Goal: Information Seeking & Learning: Learn about a topic

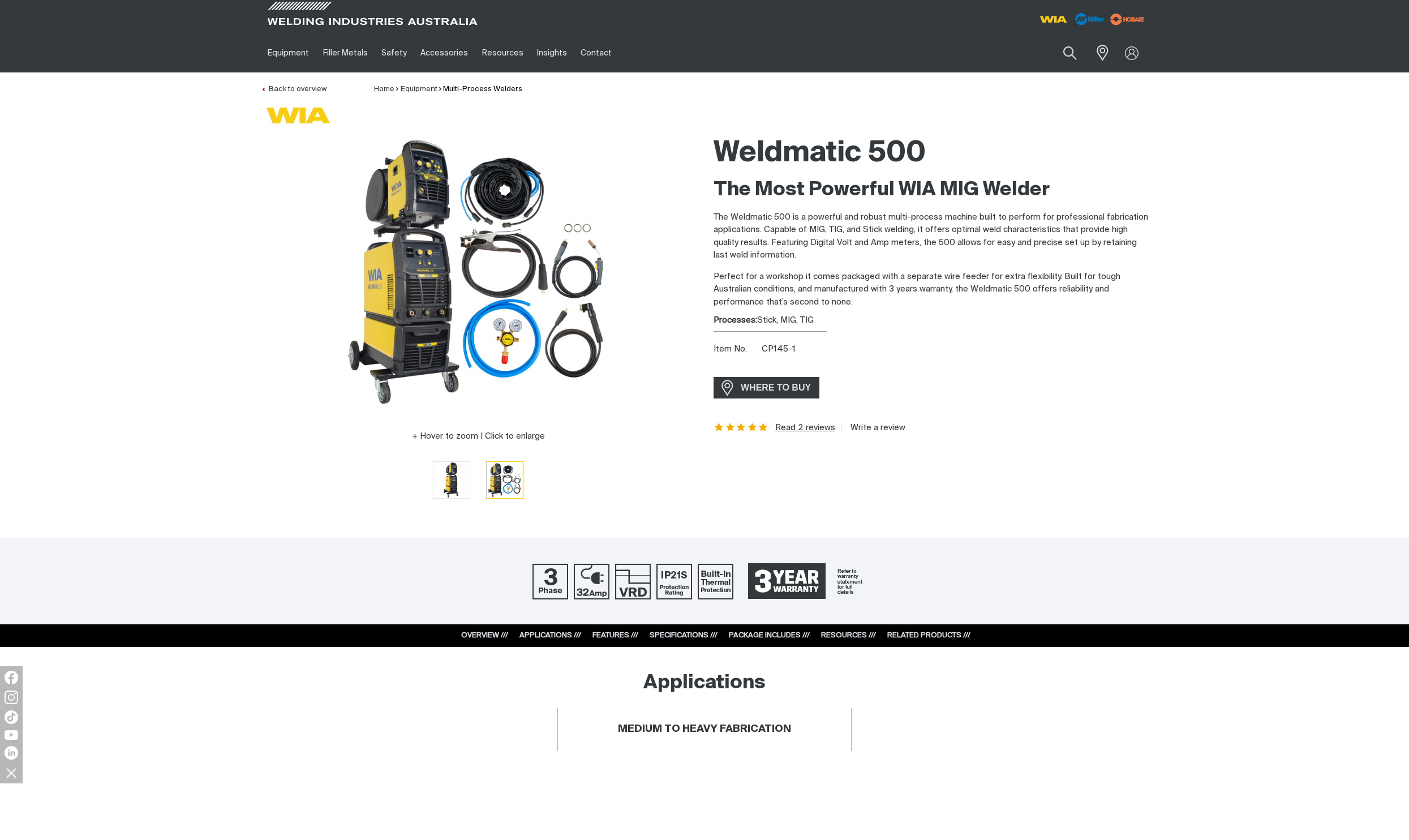
click at [775, 427] on link "Read 2 reviews" at bounding box center [805, 427] width 60 height 10
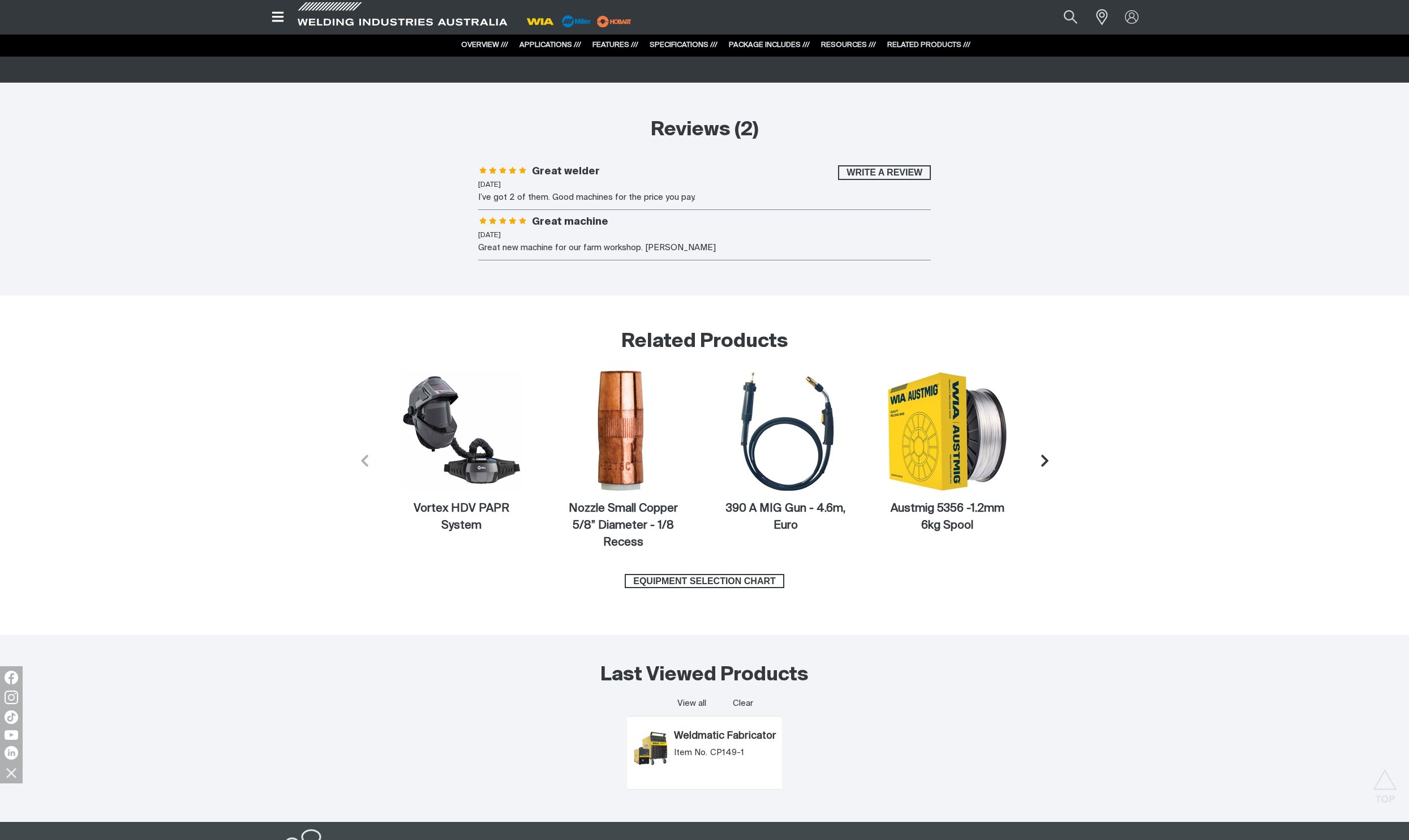
scroll to position [4599, 0]
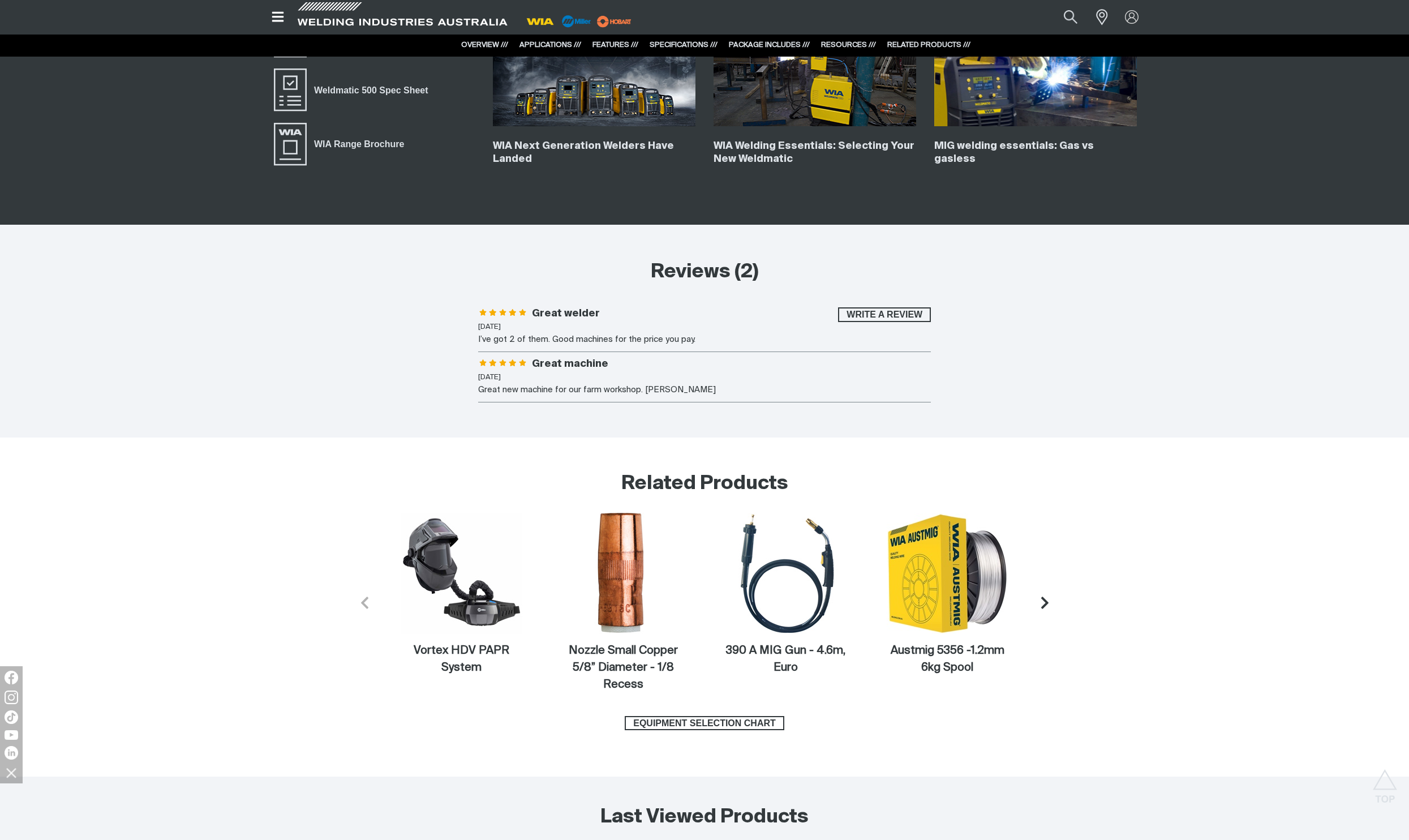
drag, startPoint x: 535, startPoint y: 387, endPoint x: 658, endPoint y: 380, distance: 123.2
click at [658, 380] on li "Great machine [DATE] Great new machine for our farm workshop. [PERSON_NAME]" at bounding box center [704, 380] width 452 height 45
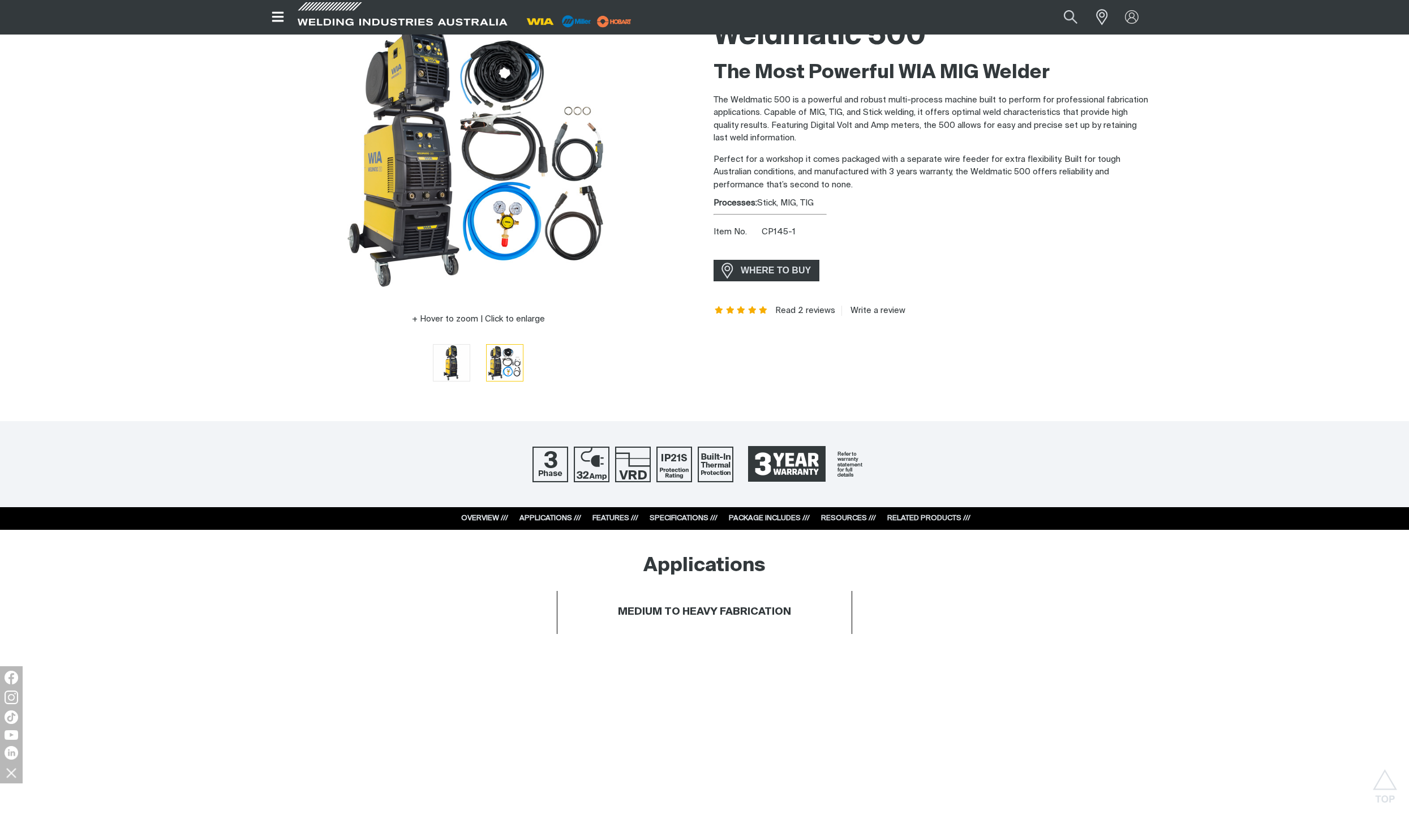
scroll to position [0, 0]
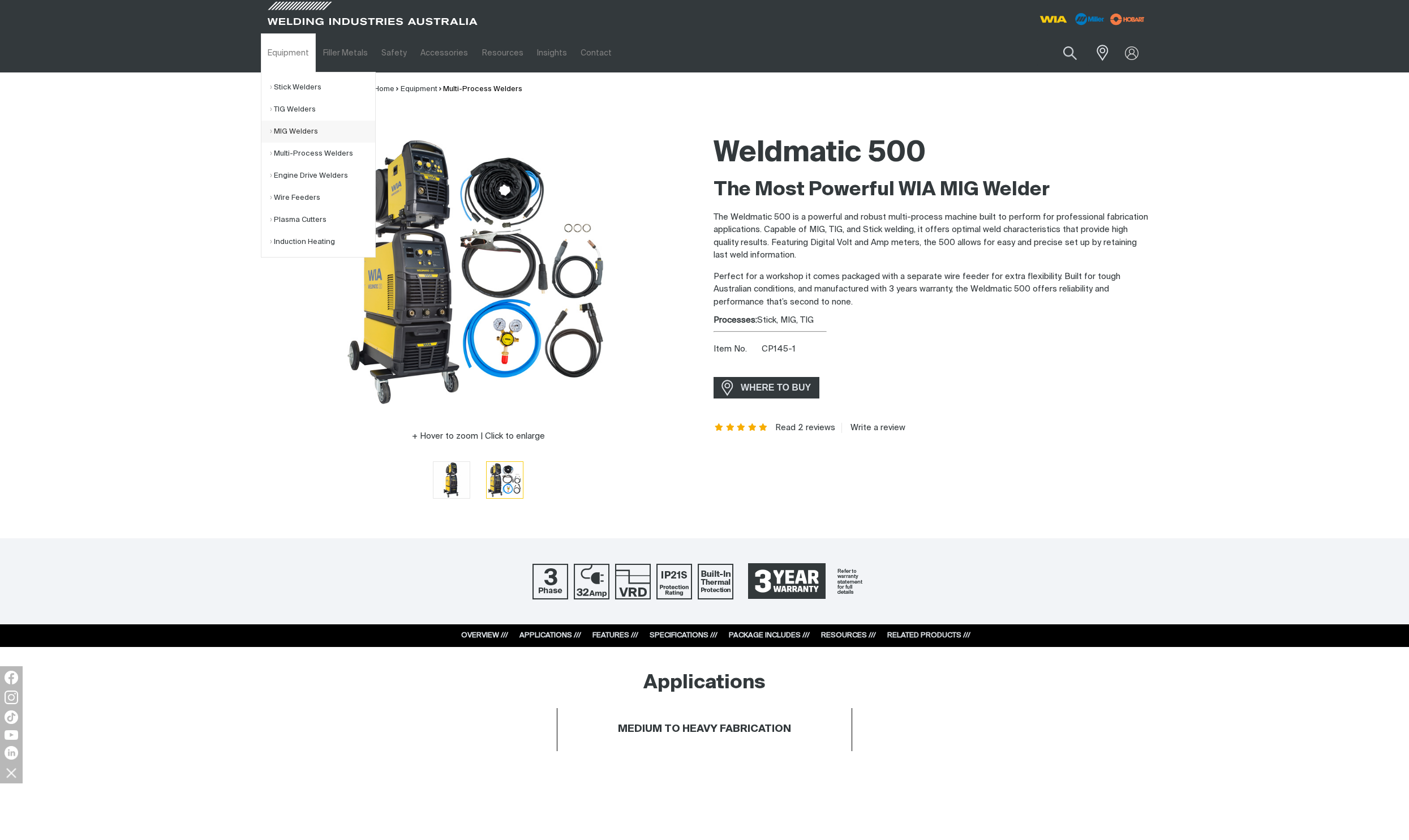
click at [309, 131] on link "MIG Welders" at bounding box center [323, 131] width 106 height 22
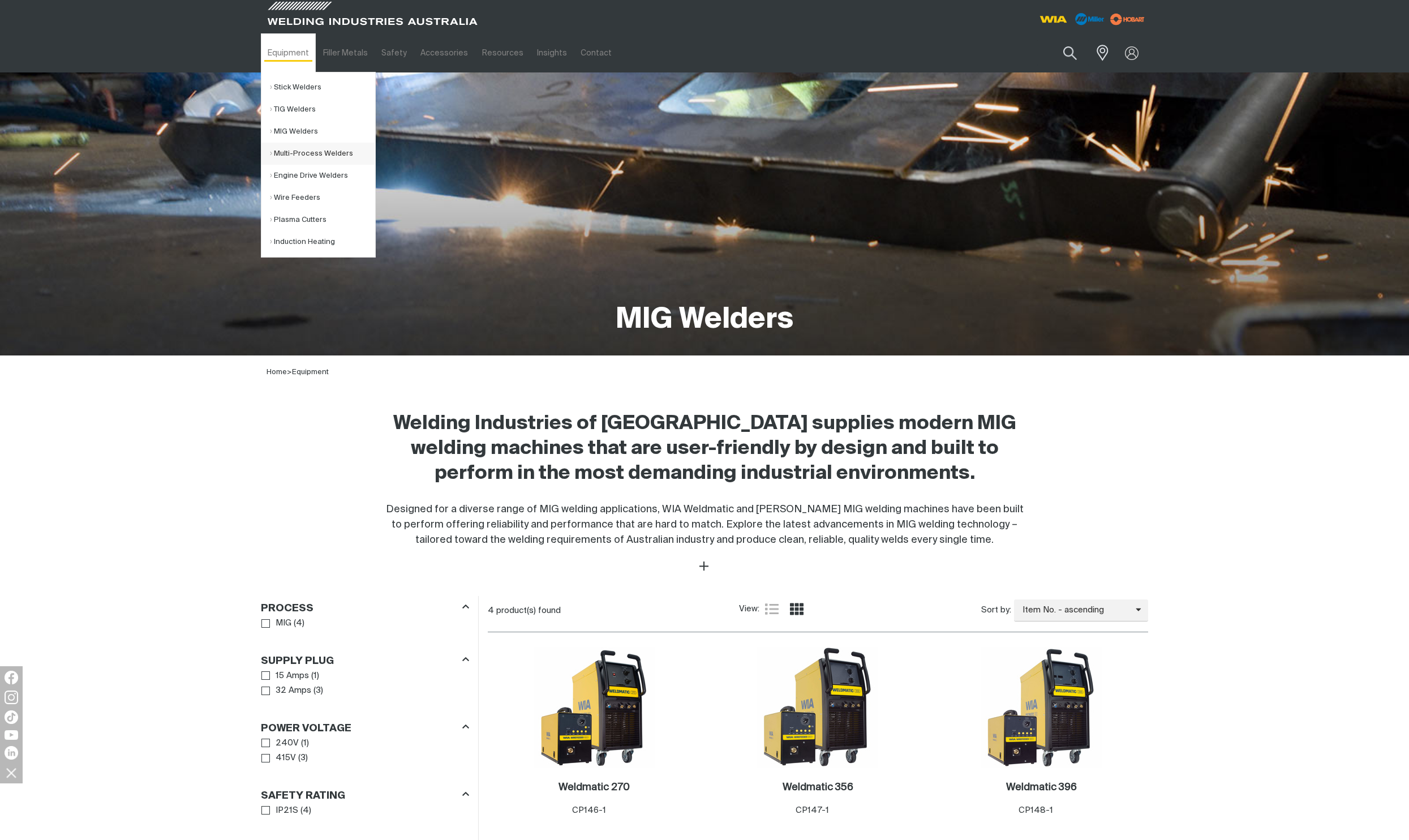
click at [316, 152] on link "Multi-Process Welders" at bounding box center [323, 153] width 106 height 22
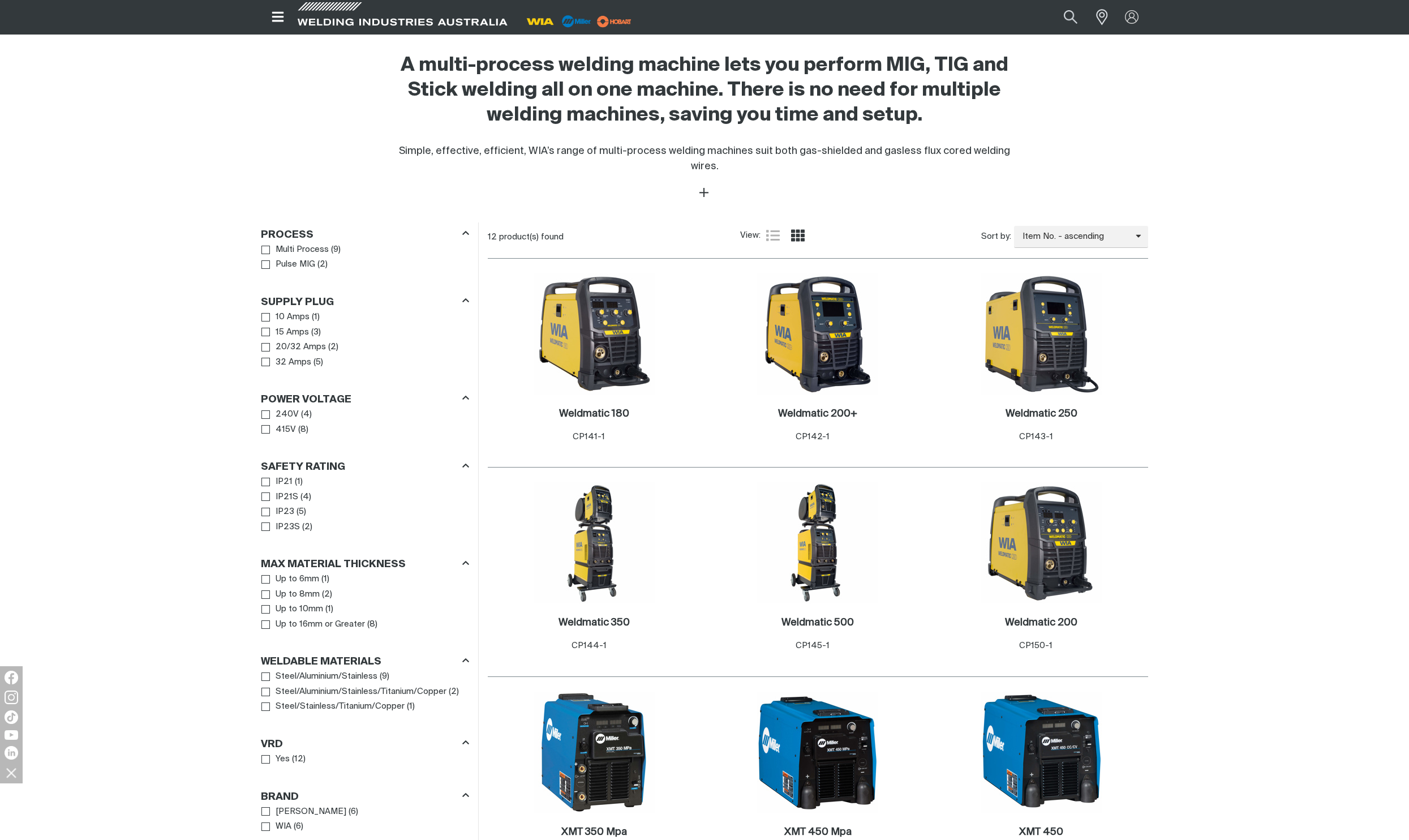
scroll to position [566, 0]
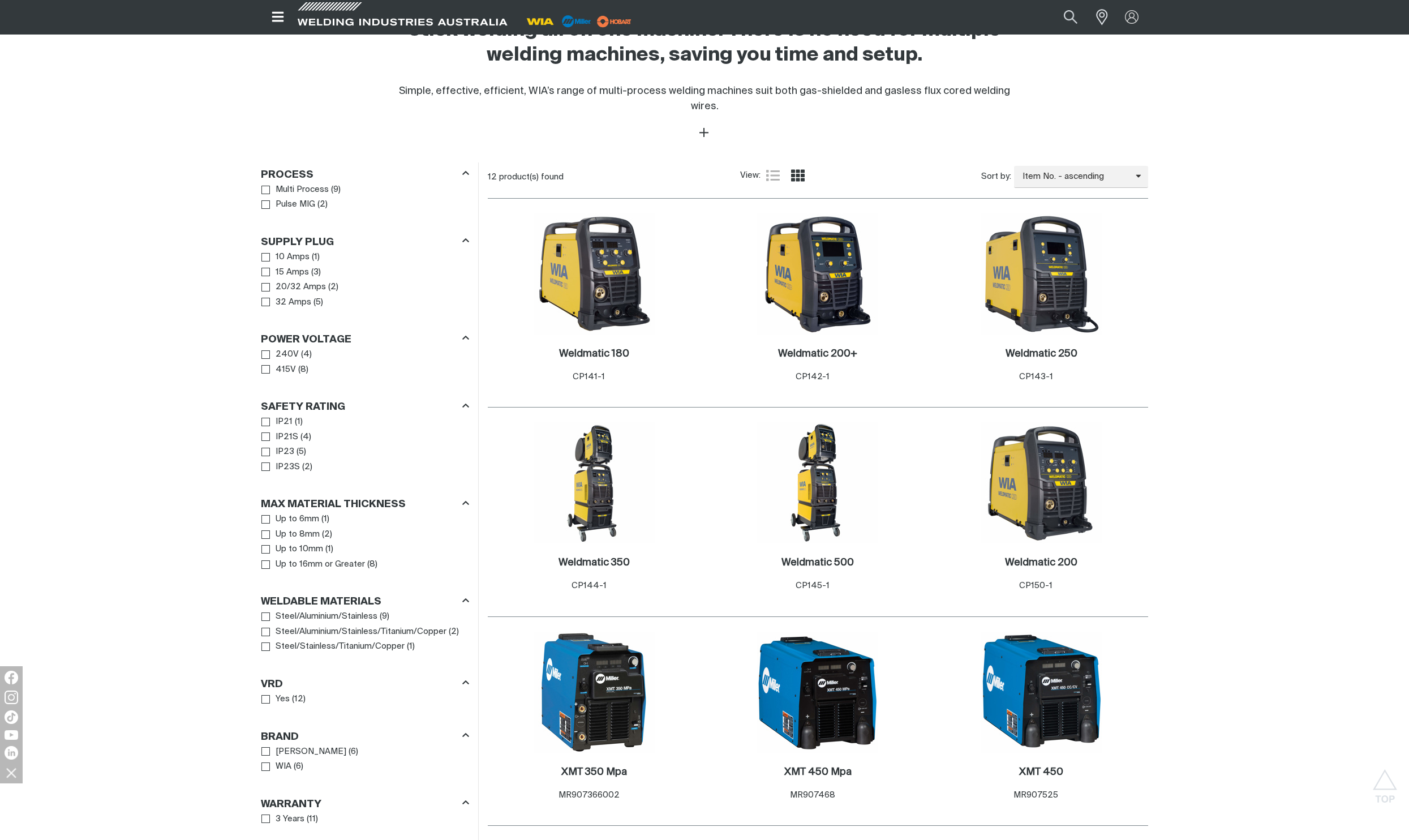
scroll to position [210, 0]
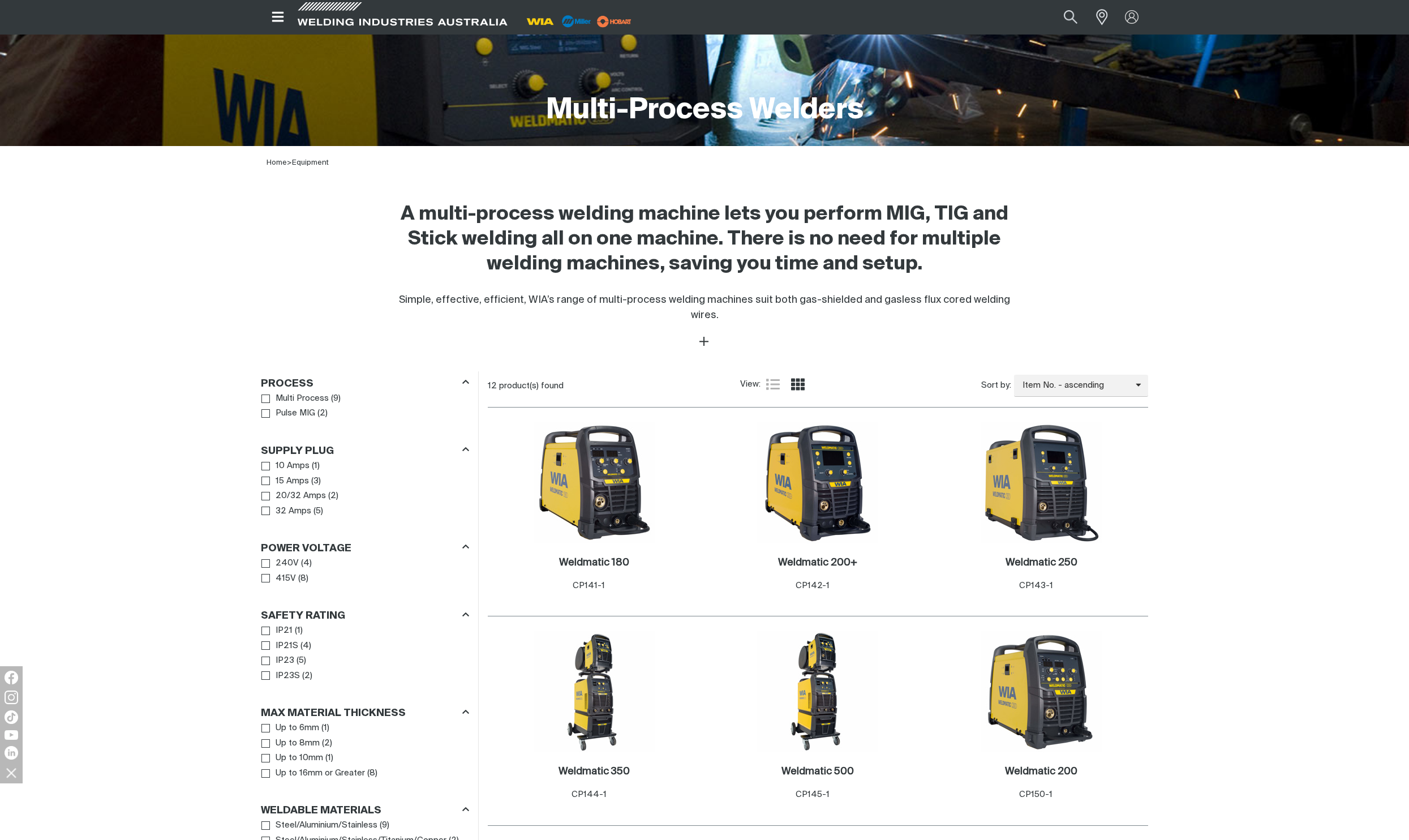
click at [275, 15] on icon "Open top menu" at bounding box center [279, 17] width 17 height 13
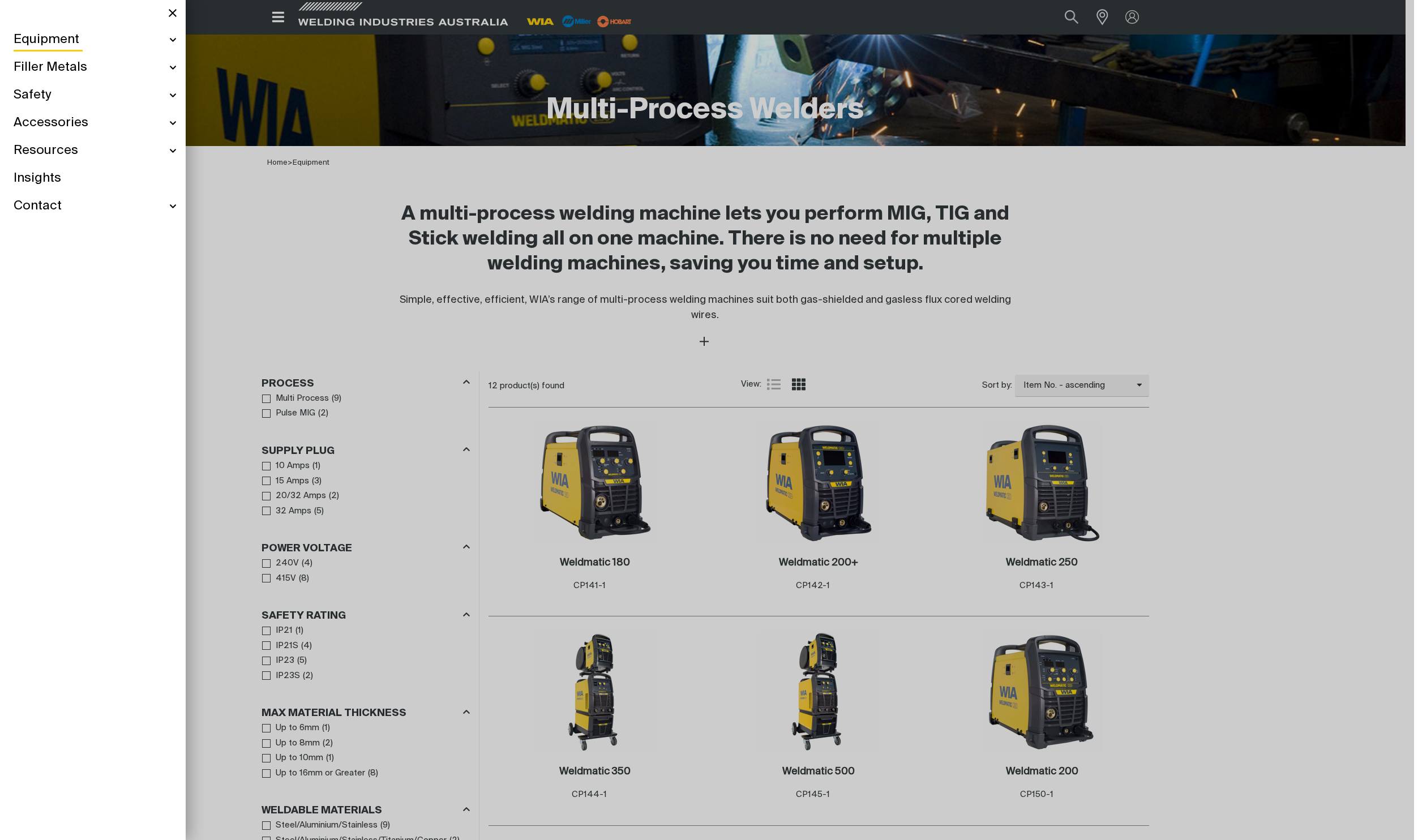
scroll to position [207, 0]
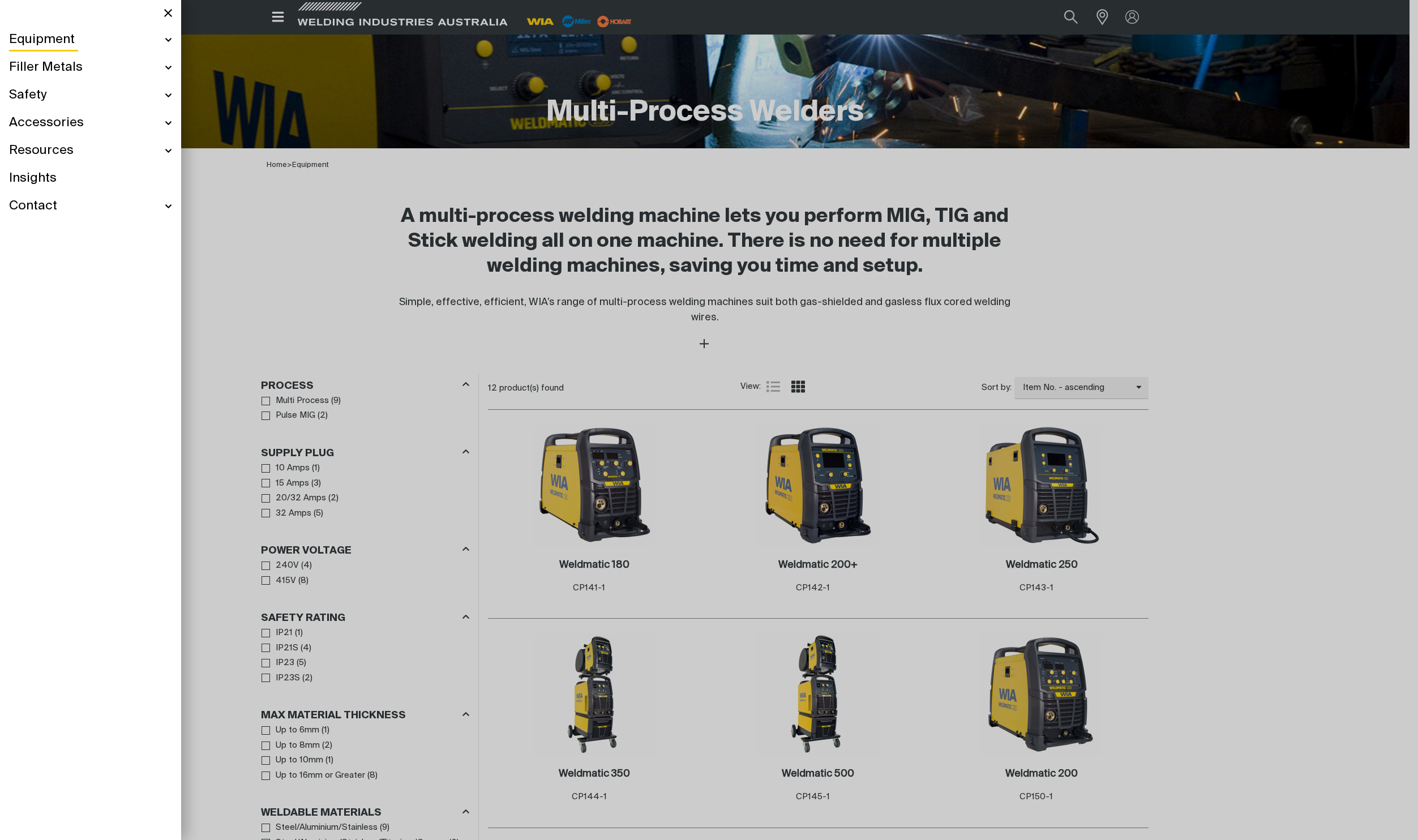
click at [171, 37] on div "Equipment" at bounding box center [91, 39] width 163 height 27
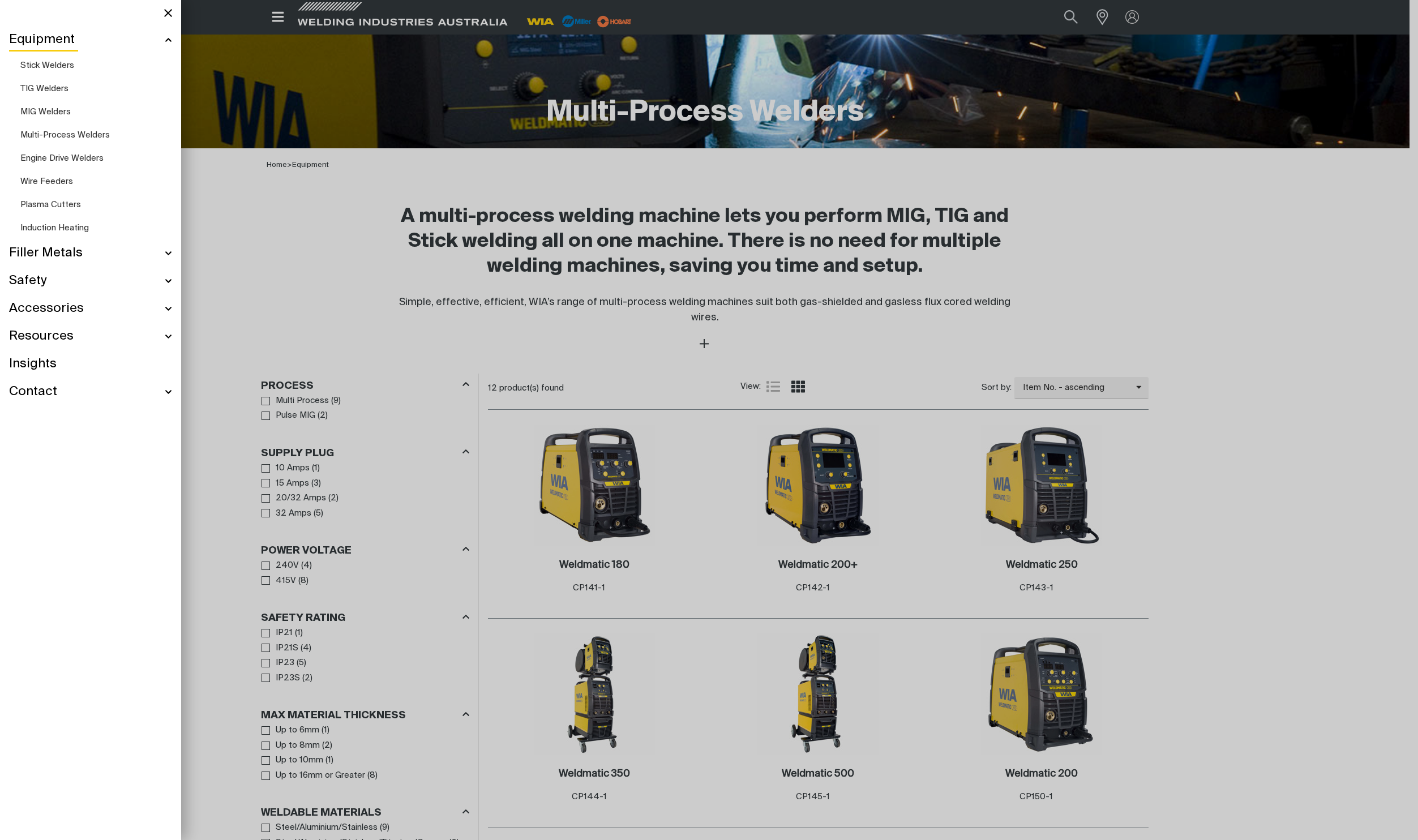
scroll to position [167, 0]
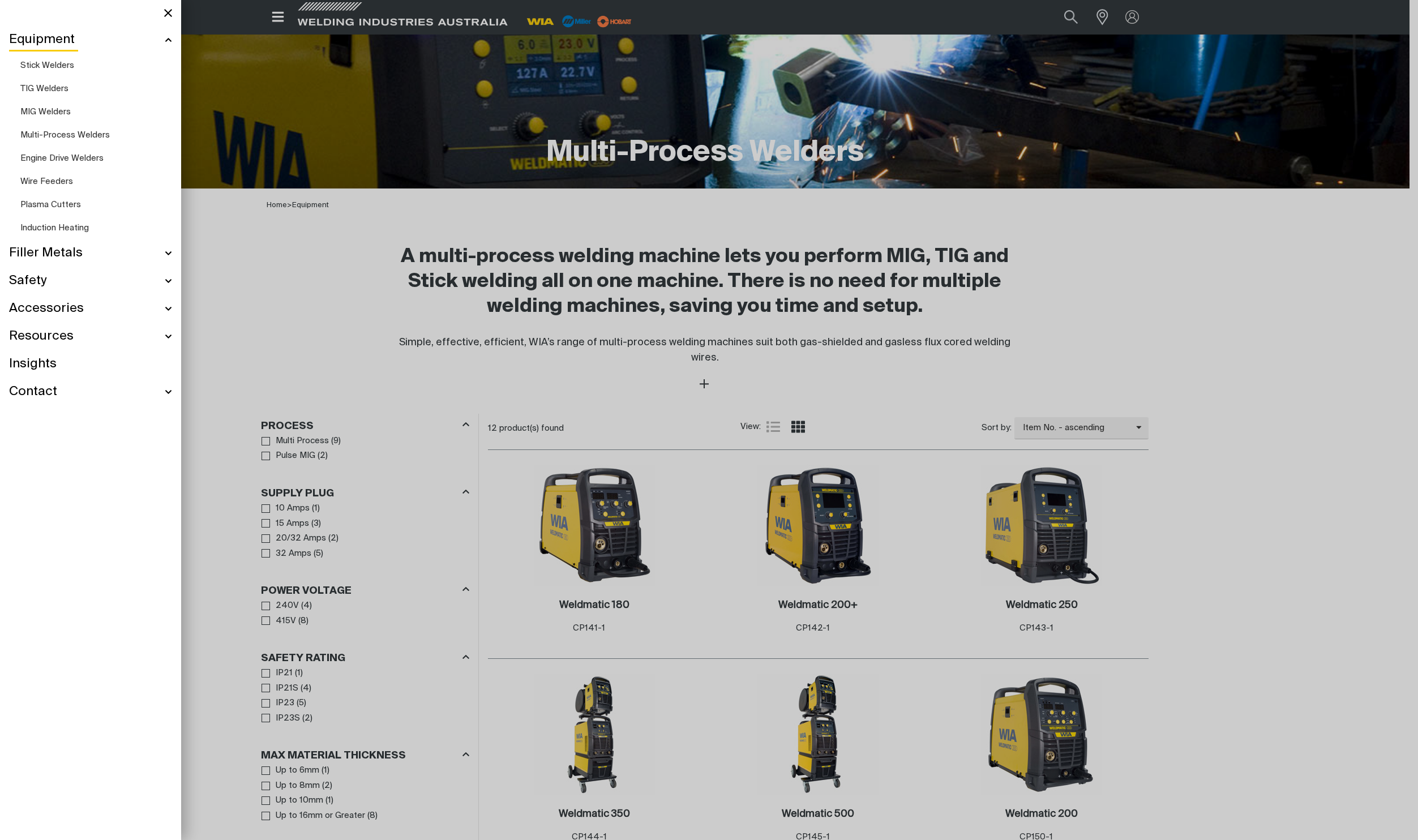
click at [72, 225] on span "Induction Heating" at bounding box center [54, 228] width 68 height 8
